Goal: Use online tool/utility: Utilize a website feature to perform a specific function

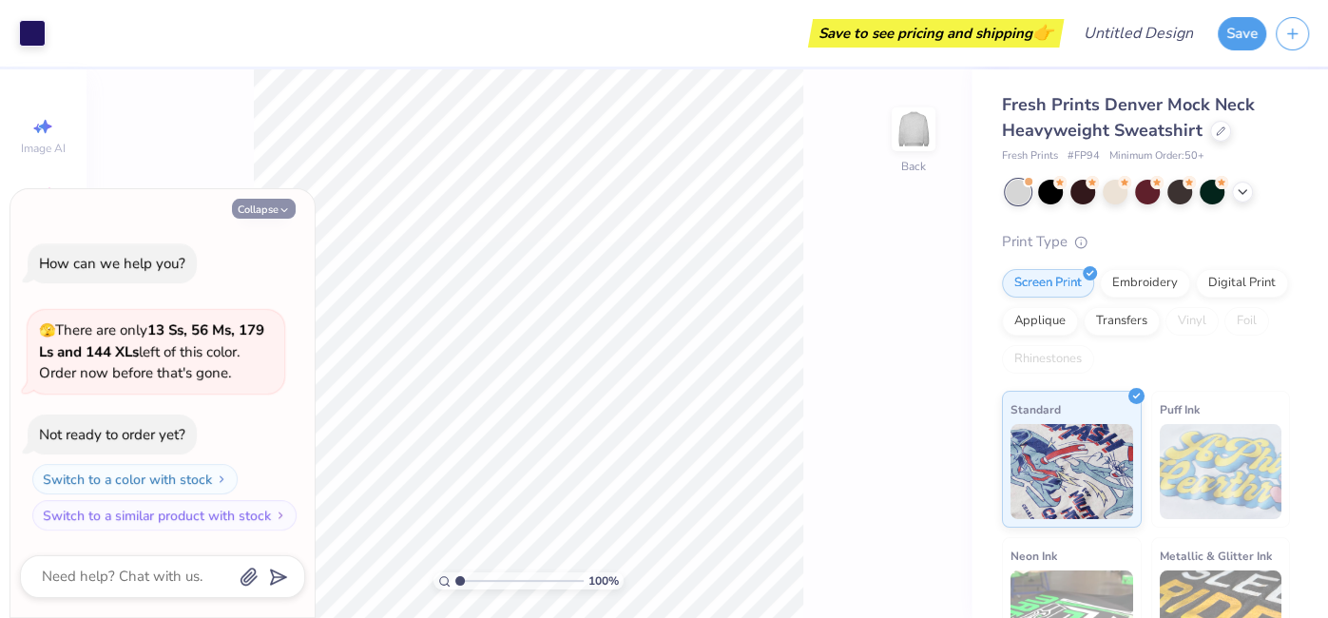
click at [287, 207] on icon "button" at bounding box center [284, 209] width 11 height 11
type textarea "x"
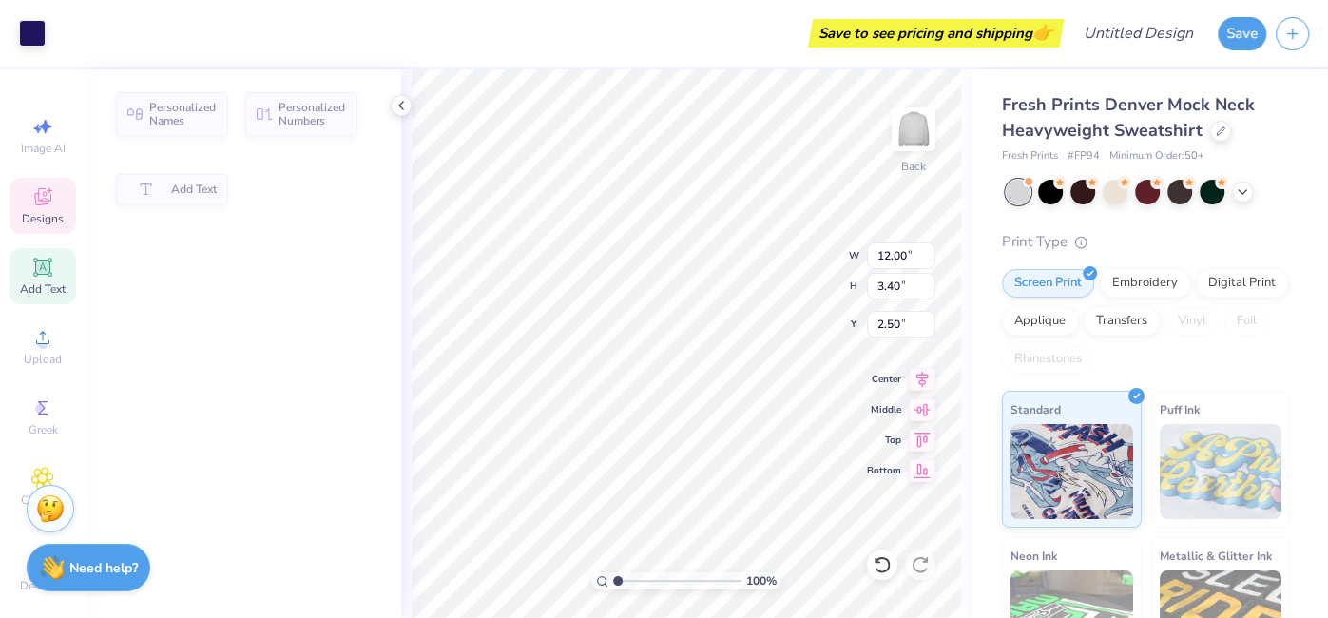
type input "3.40"
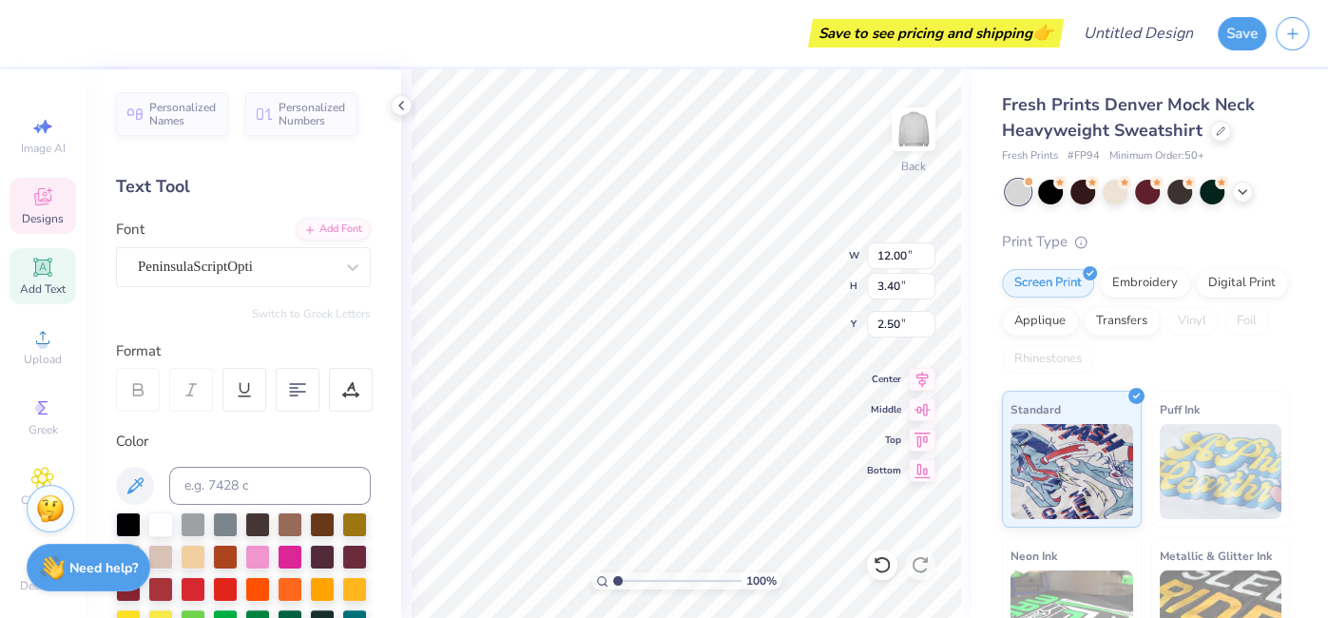
scroll to position [0, 4]
type textarea "Chi Omega"
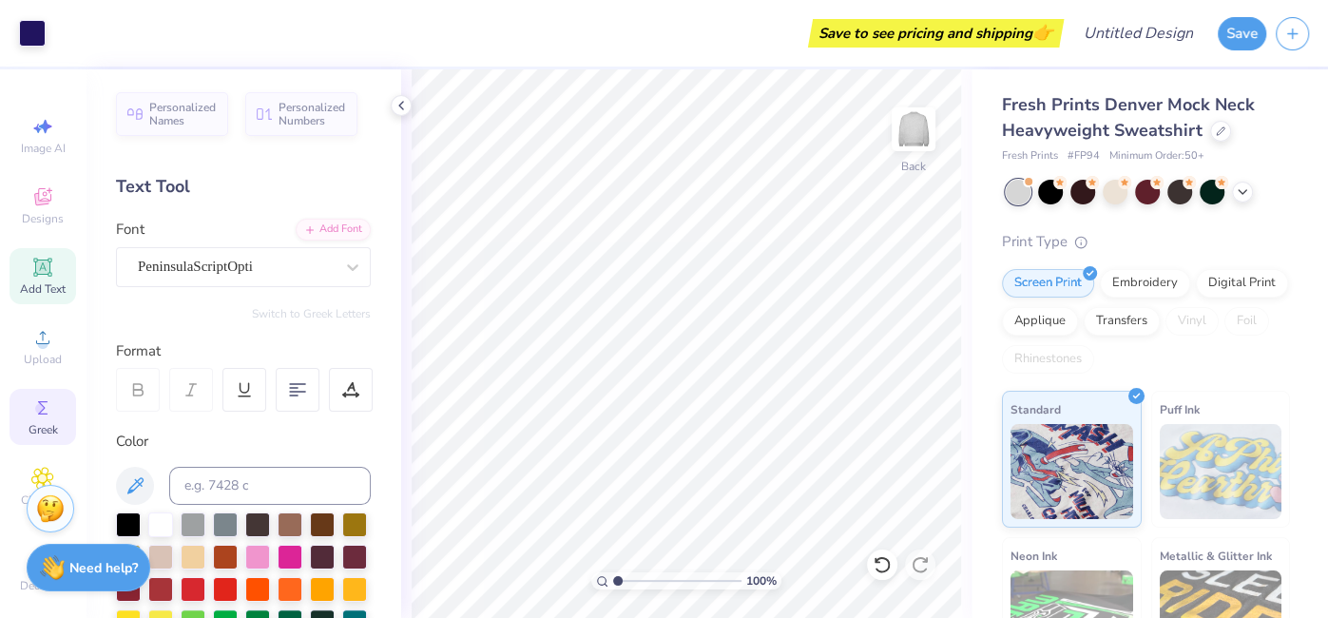
click at [38, 436] on span "Greek" at bounding box center [43, 429] width 29 height 15
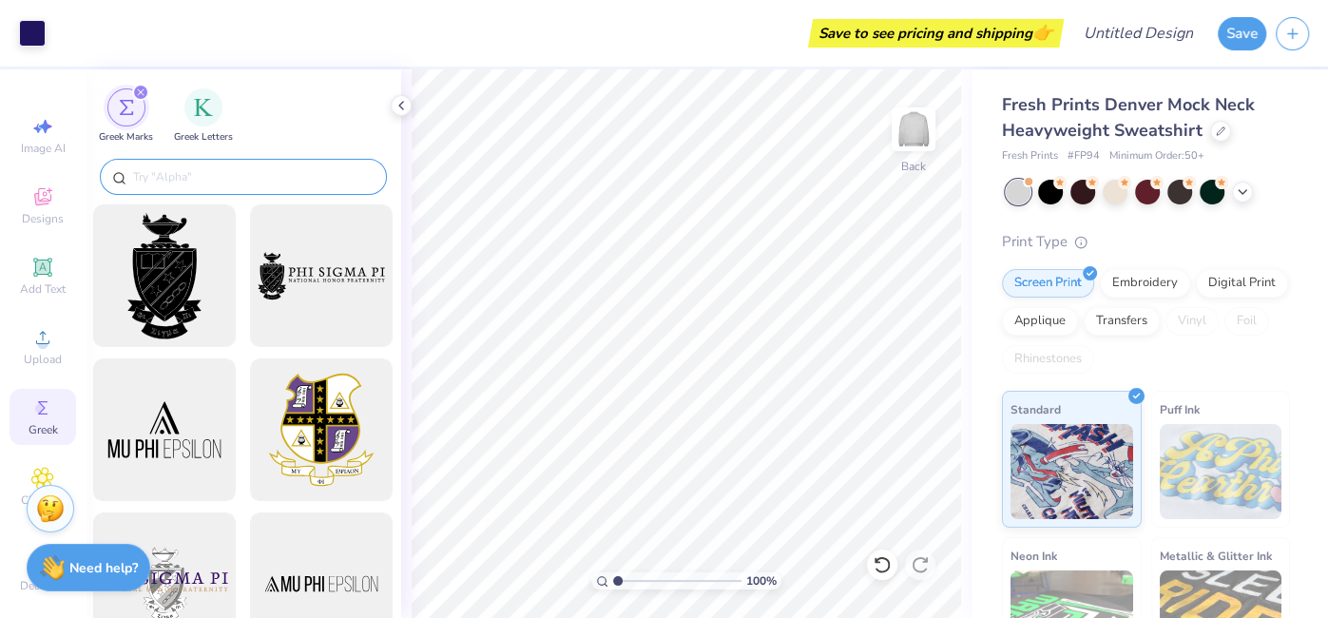
click at [222, 167] on input "text" at bounding box center [252, 176] width 243 height 19
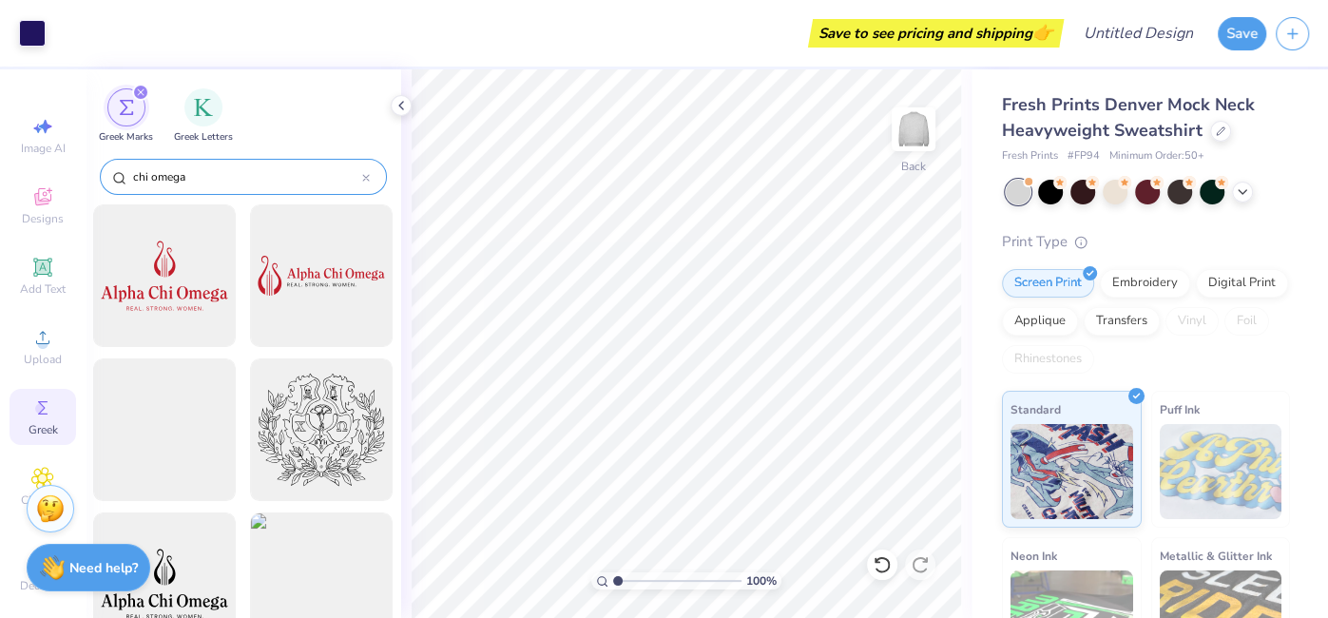
type input "chi omega"
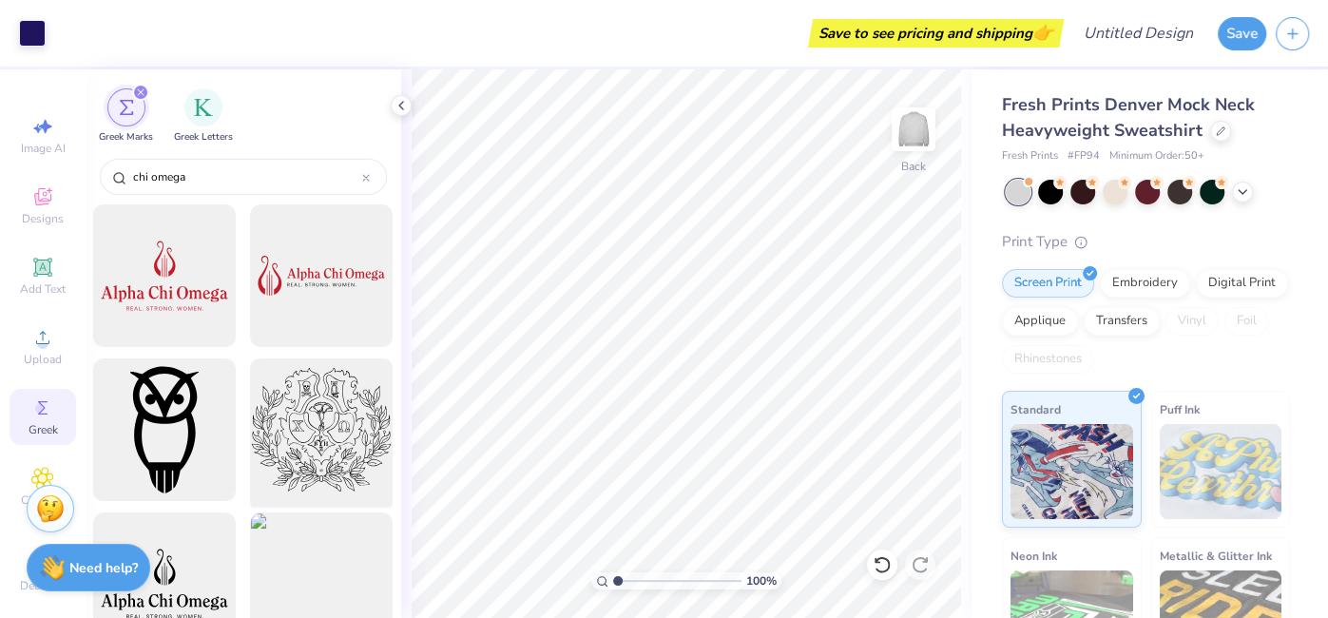
click at [370, 426] on div at bounding box center [321, 430] width 157 height 157
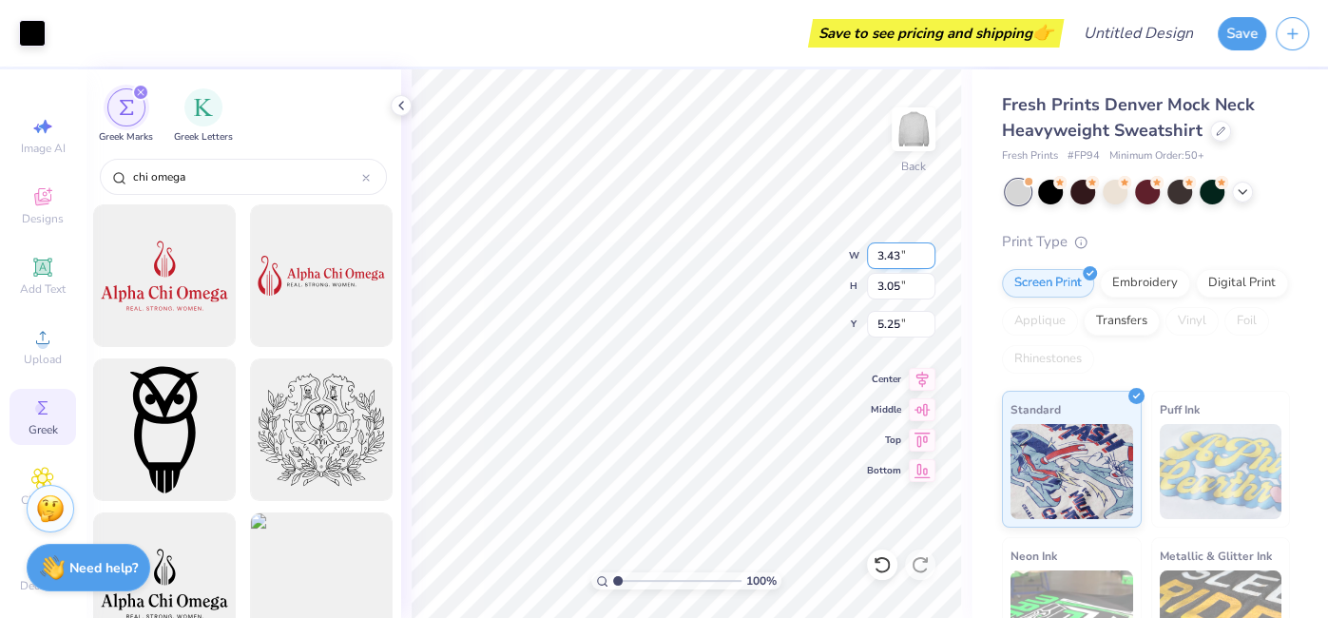
type input "5.25"
click at [338, 221] on div at bounding box center [321, 276] width 157 height 157
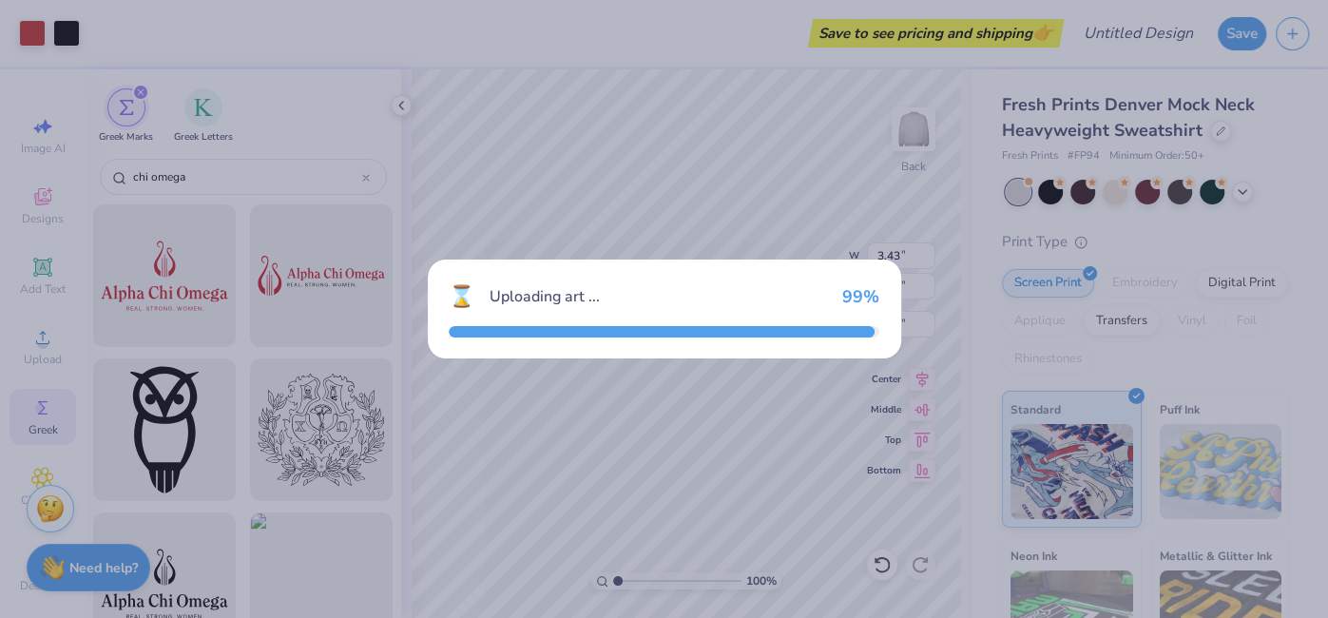
type input "15.00"
type input "4.72"
type input "3.00"
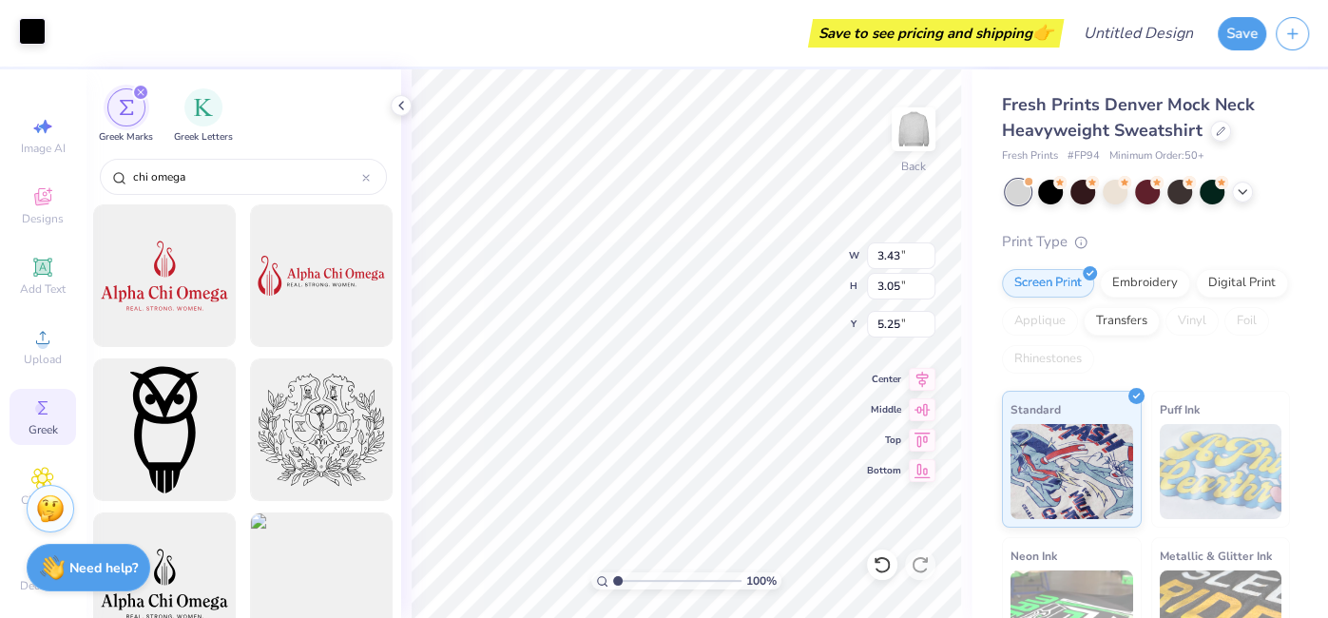
click at [37, 22] on div at bounding box center [32, 31] width 27 height 27
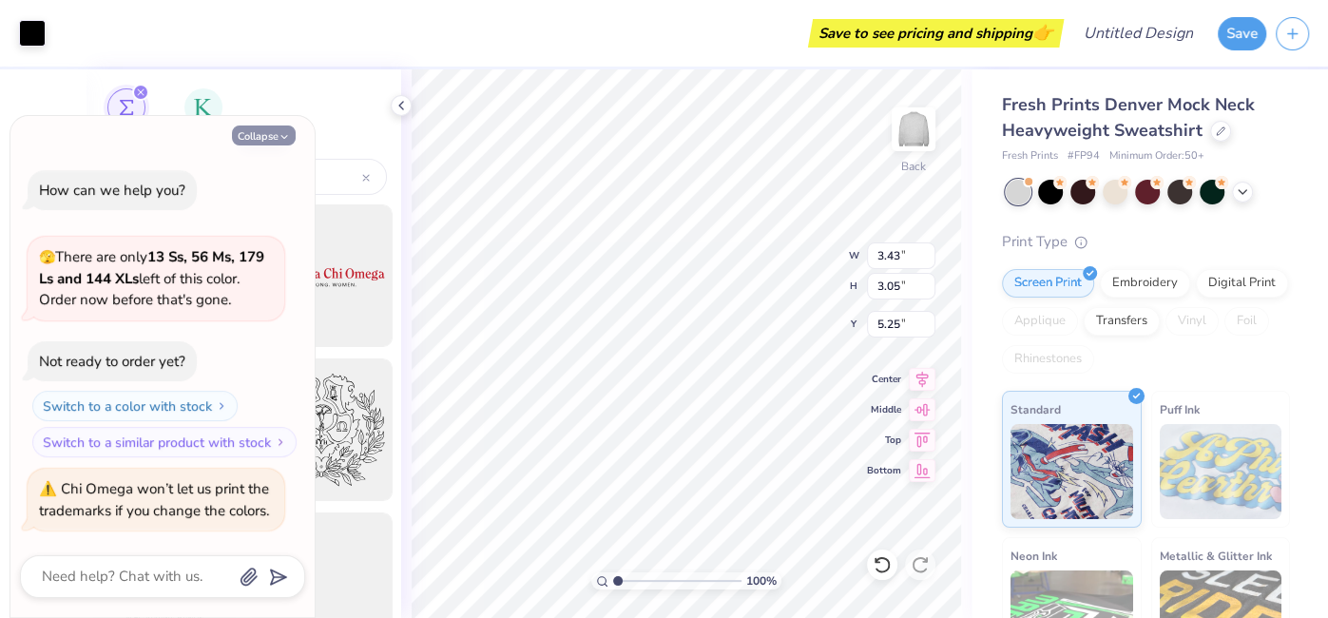
click at [252, 129] on button "Collapse" at bounding box center [264, 136] width 64 height 20
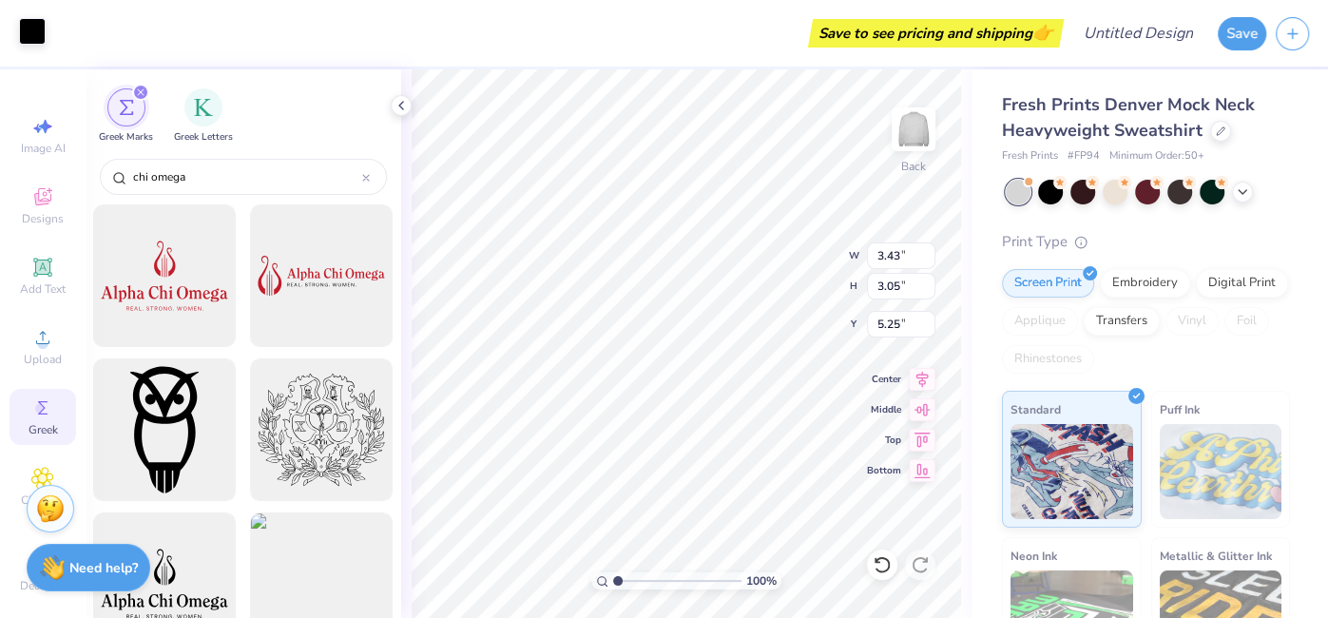
click at [30, 27] on div at bounding box center [32, 31] width 27 height 27
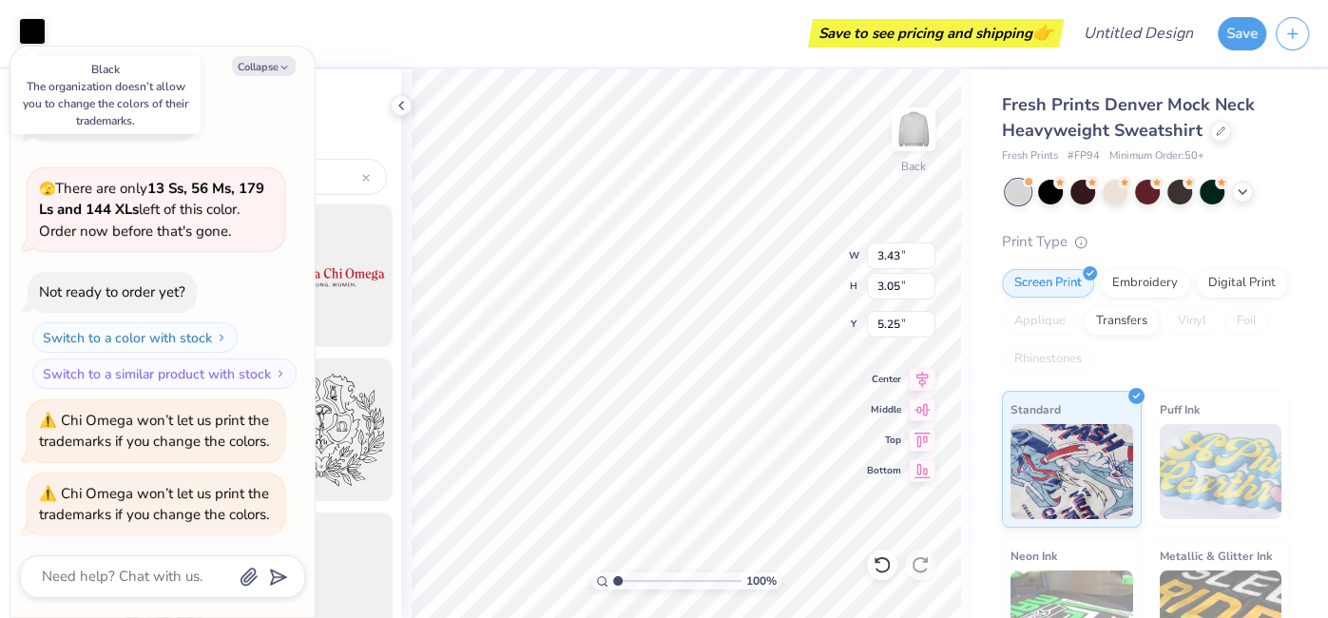
scroll to position [4, 0]
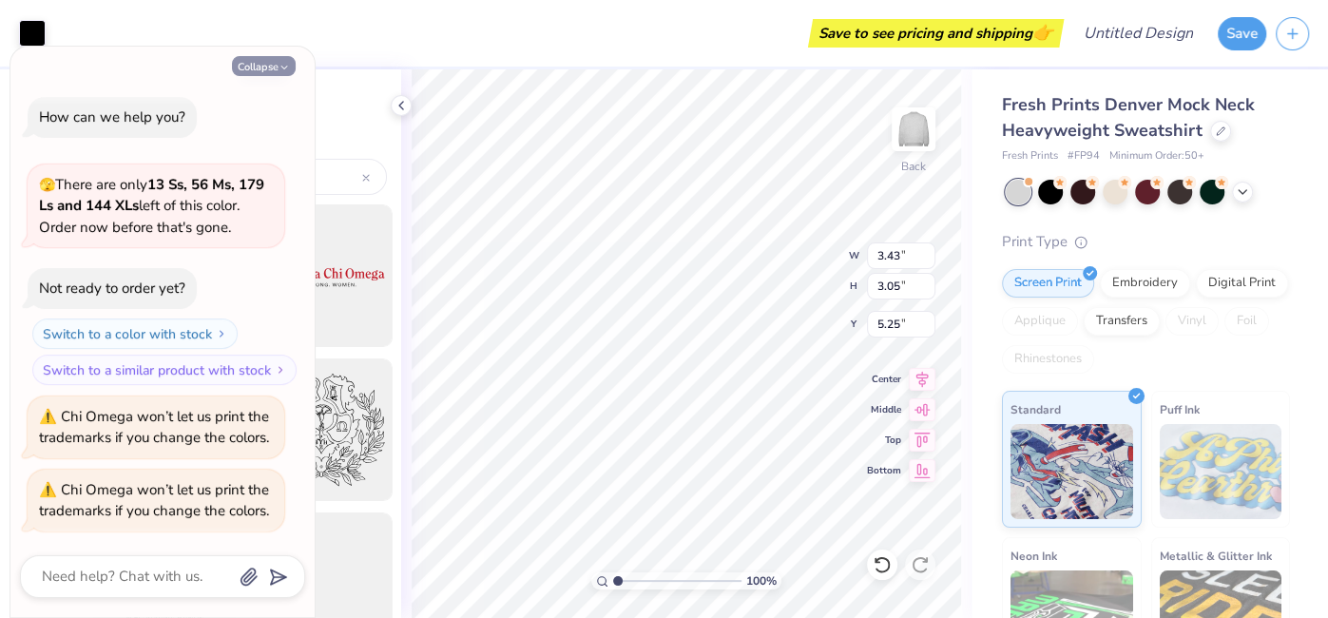
click at [287, 62] on icon "button" at bounding box center [284, 67] width 11 height 11
type textarea "x"
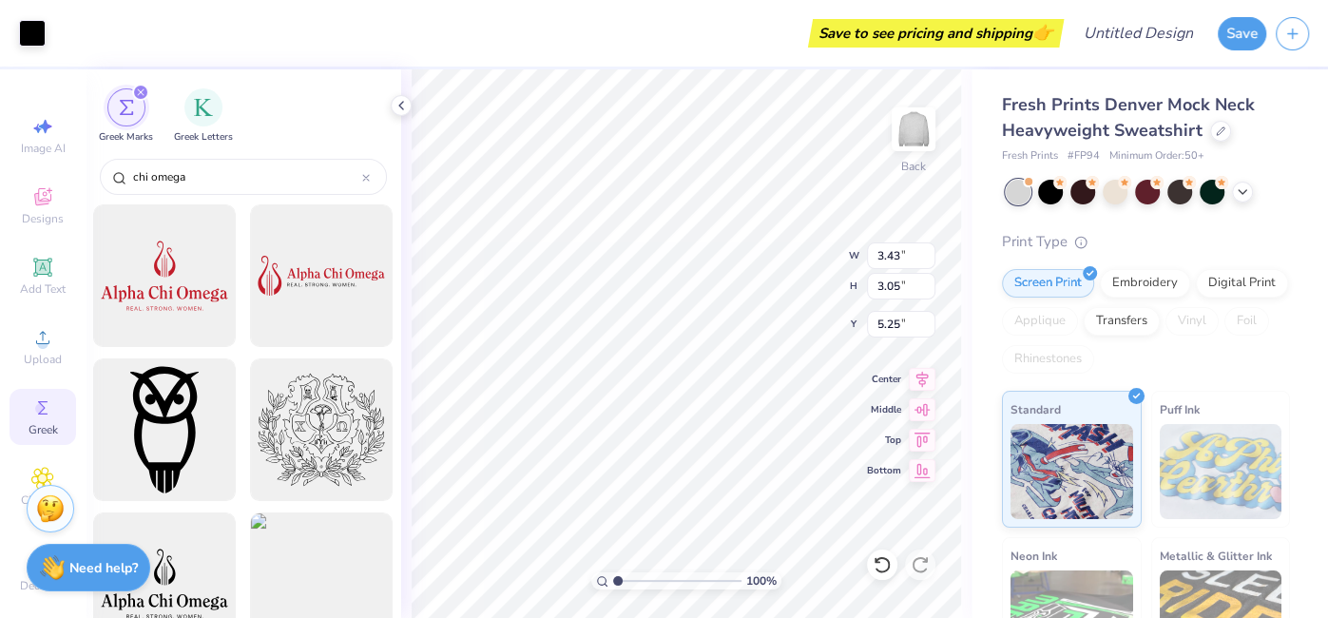
type input "7.26"
type input "2.52"
type input "2.72"
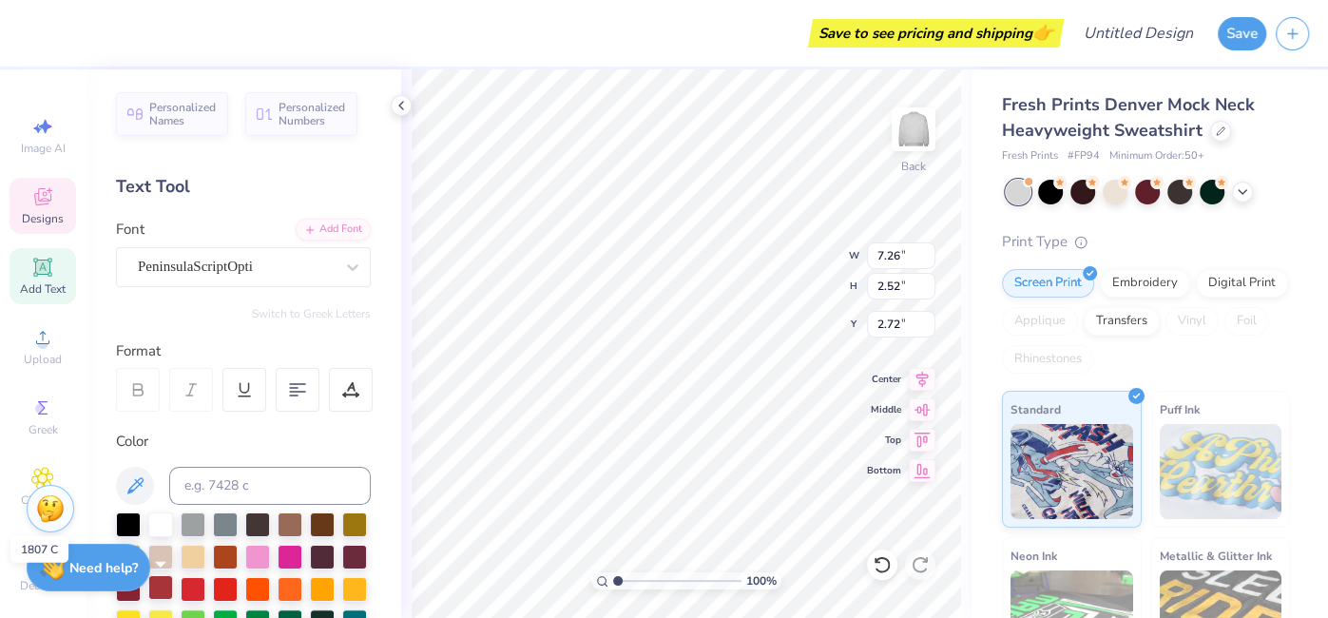
click at [169, 586] on div at bounding box center [160, 587] width 25 height 25
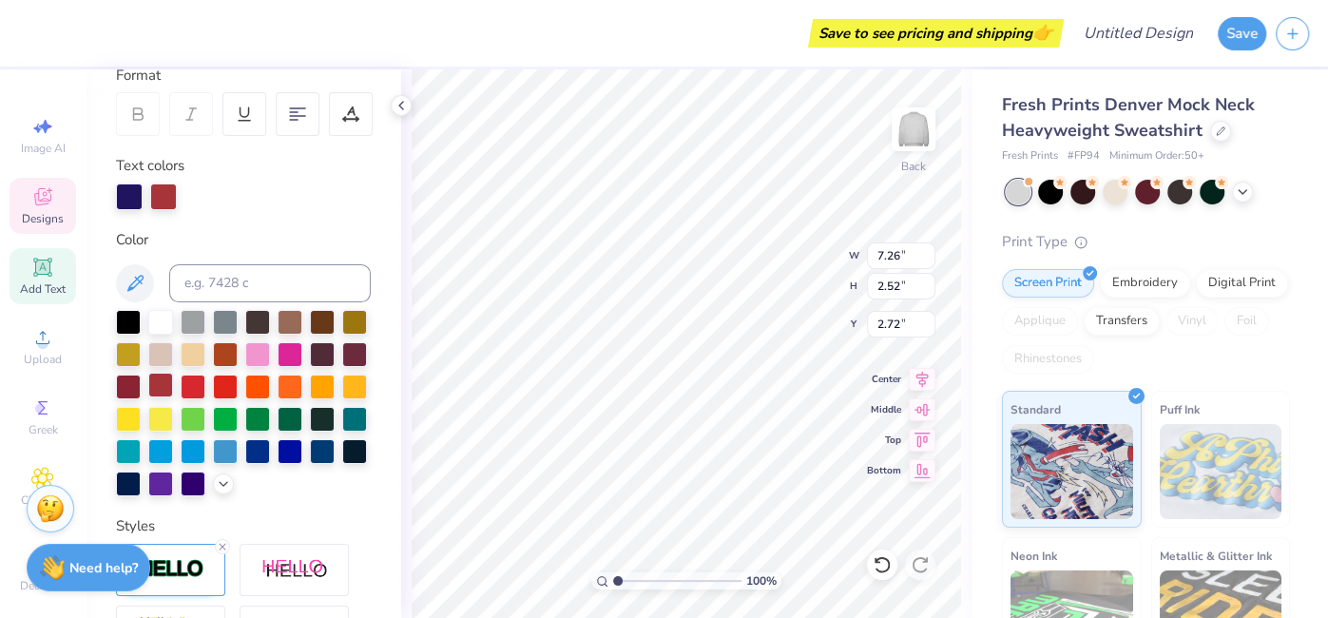
scroll to position [284, 0]
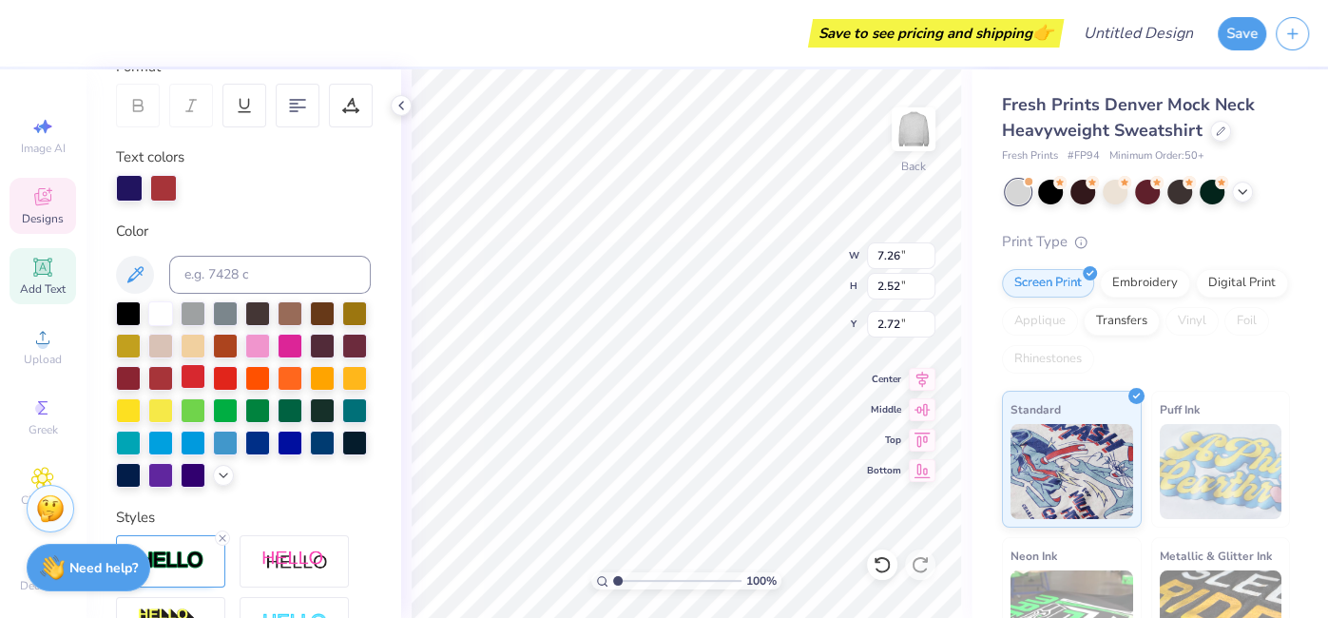
click at [197, 376] on div at bounding box center [193, 376] width 25 height 25
click at [199, 378] on div at bounding box center [193, 376] width 25 height 25
type input "3.43"
type input "3.05"
type input "12.32"
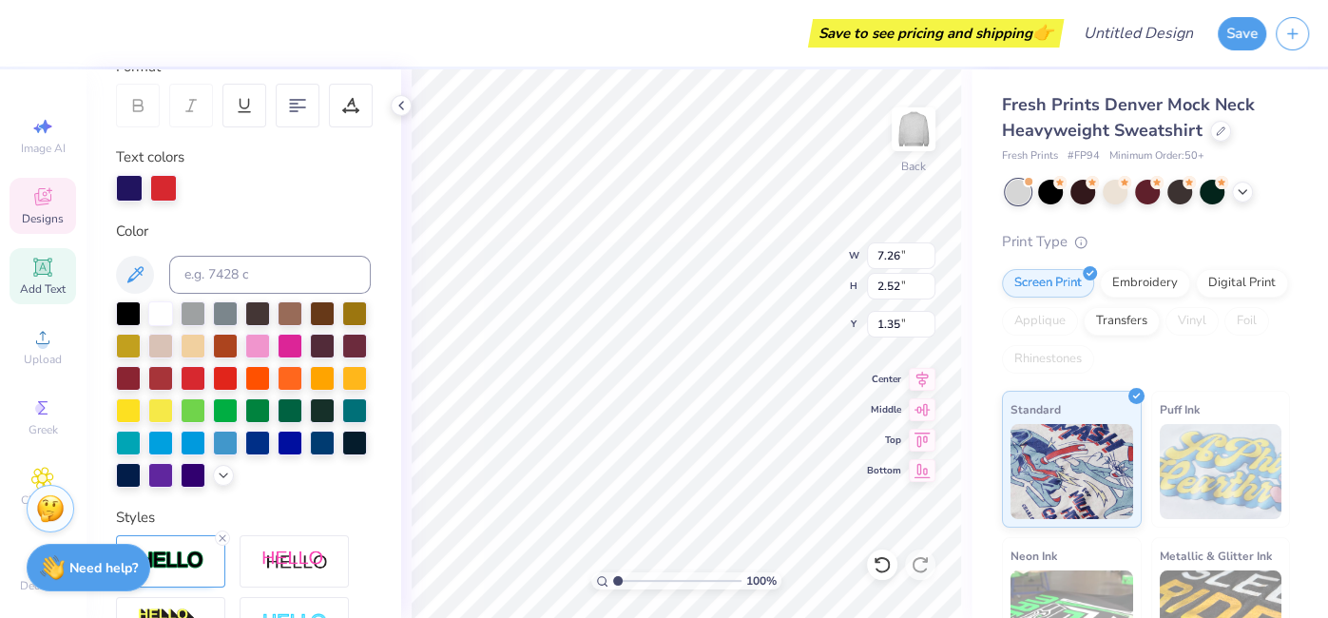
type input "1.35"
type input "3.43"
type input "3.05"
type input "4.20"
click at [220, 535] on icon at bounding box center [222, 538] width 11 height 11
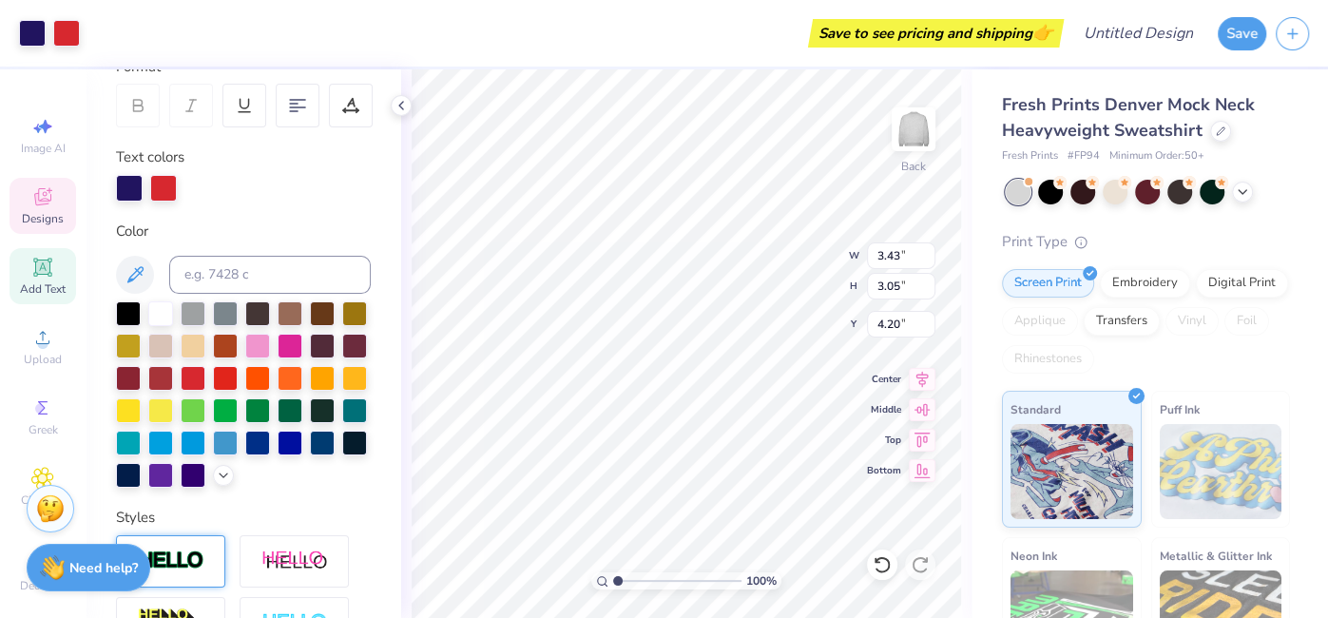
type input "7.23"
type input "2.49"
type input "1.37"
click at [155, 382] on div at bounding box center [160, 376] width 25 height 25
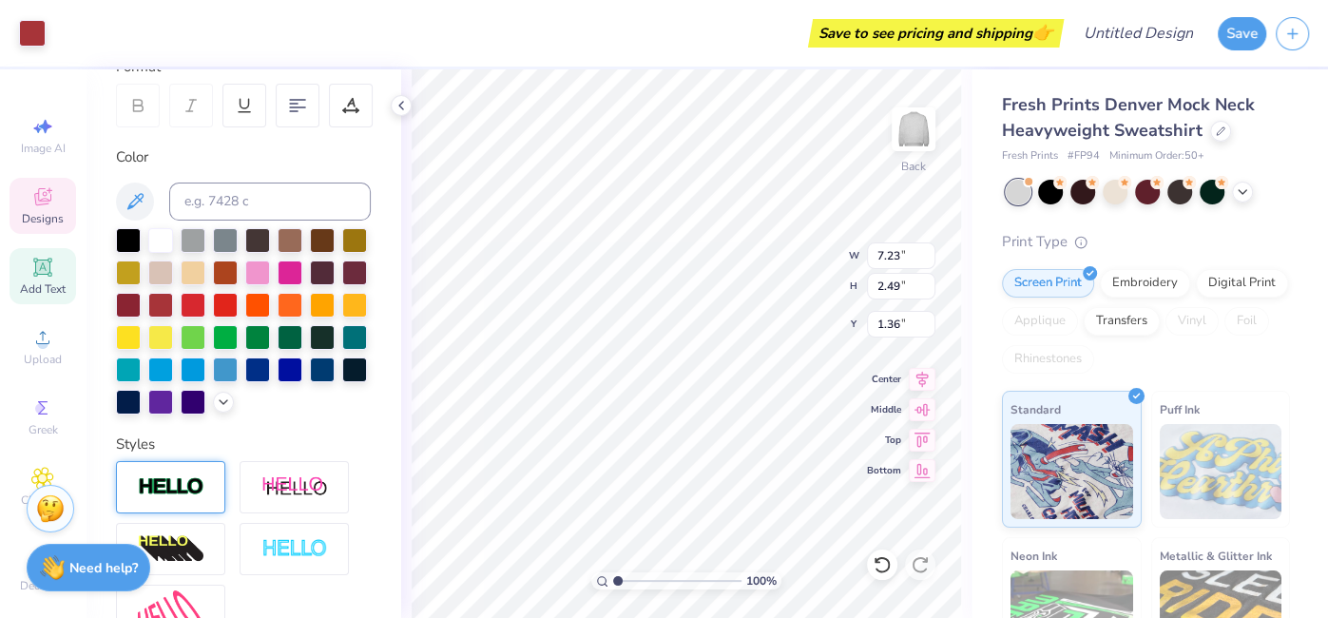
type input "1.36"
